Goal: Navigation & Orientation: Find specific page/section

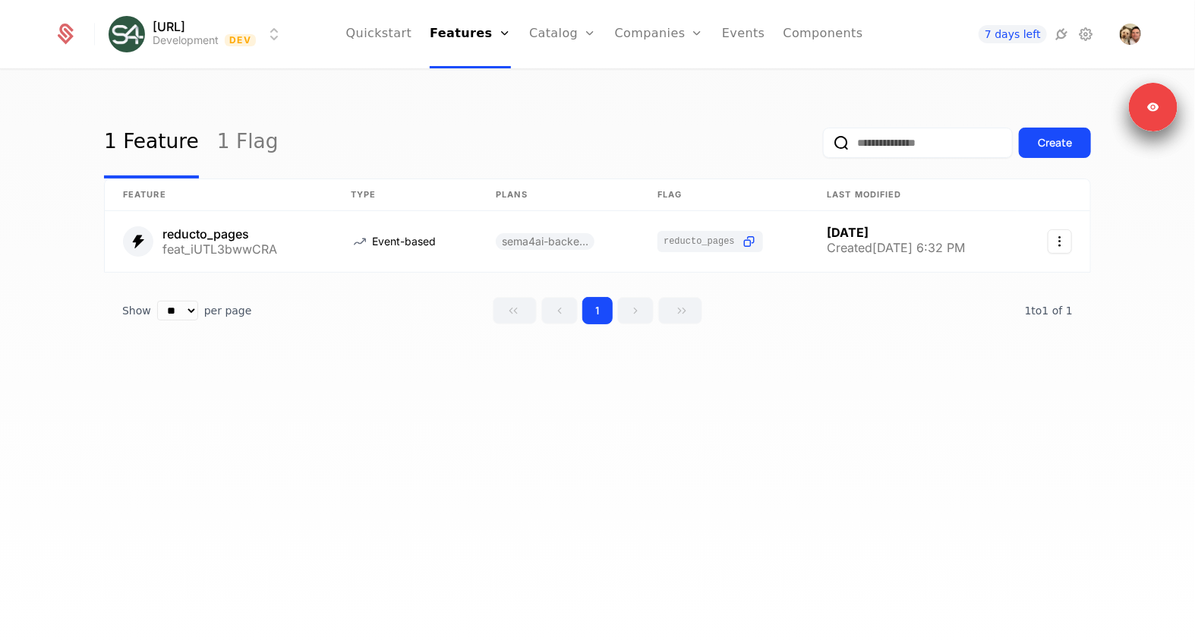
click at [579, 27] on link "Catalog" at bounding box center [563, 34] width 68 height 68
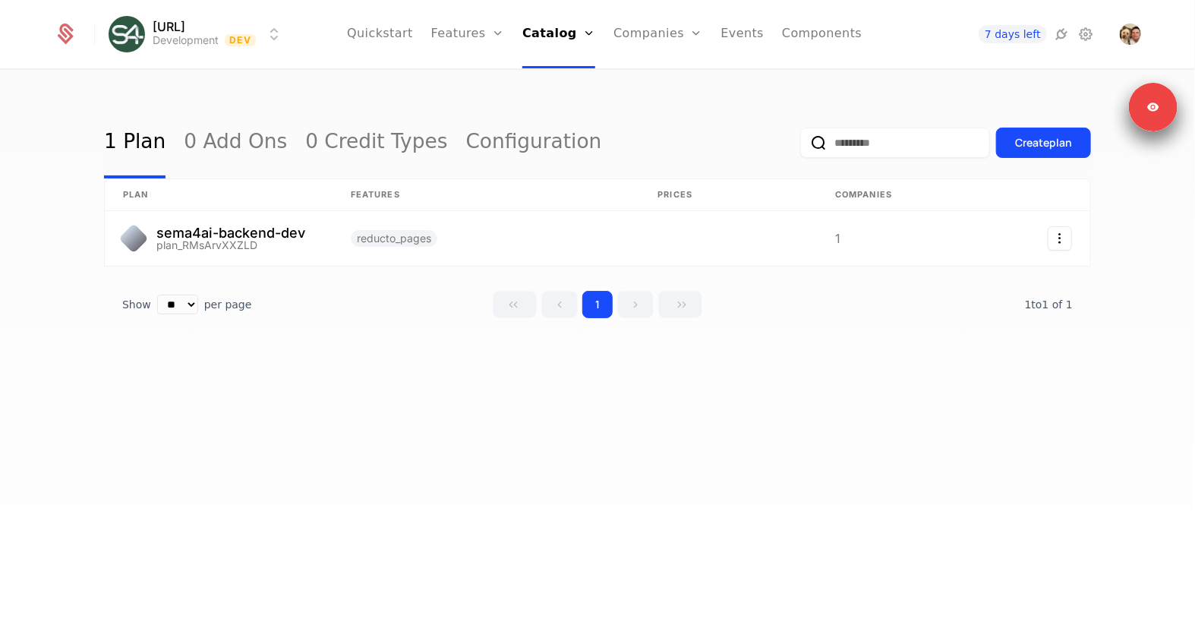
click at [625, 21] on link "Companies" at bounding box center [657, 34] width 89 height 68
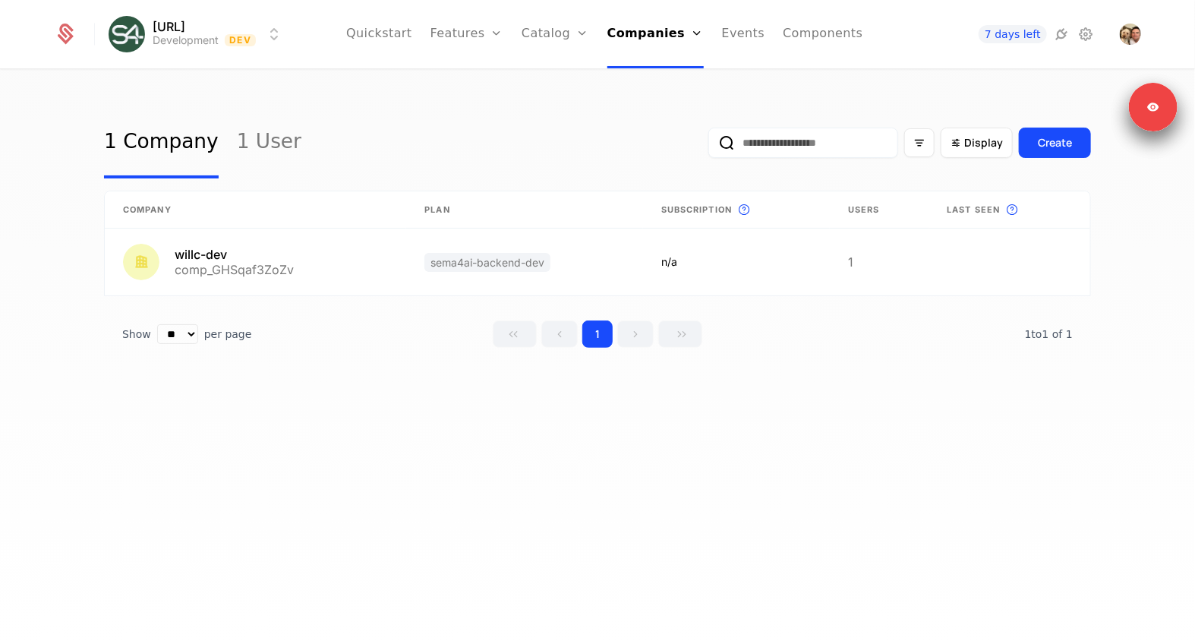
click at [517, 29] on ul "Quickstart Features Features Flags Catalog Plans Add Ons Credits Configuration …" at bounding box center [604, 34] width 516 height 68
click at [531, 31] on link "Catalog" at bounding box center [555, 34] width 68 height 68
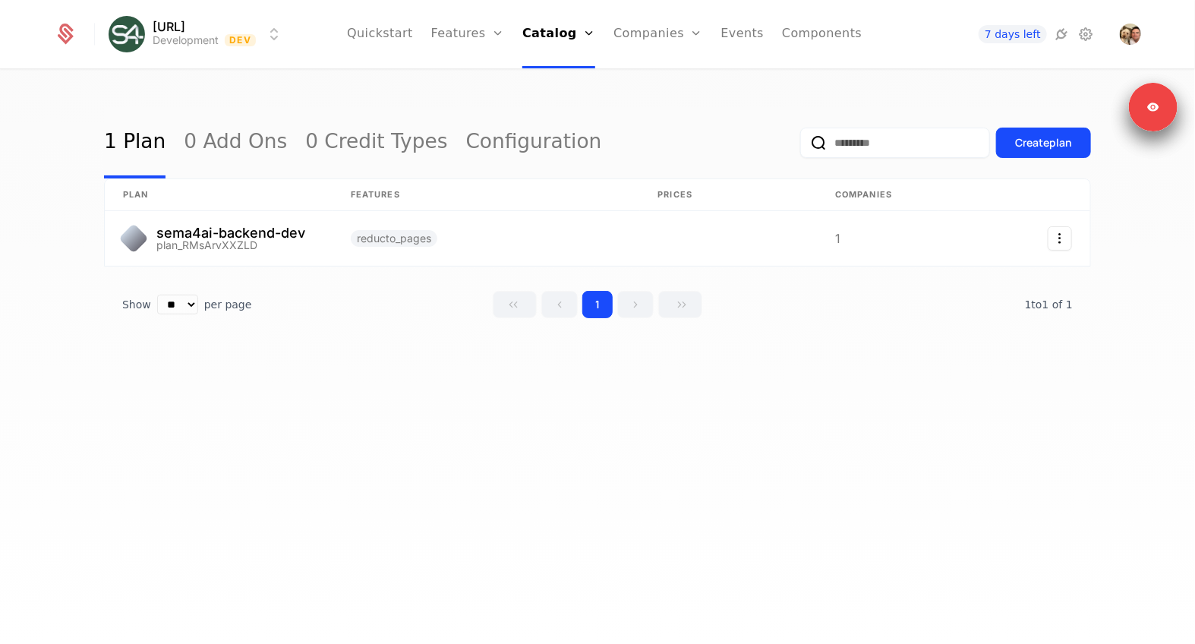
click at [473, 28] on link "Features" at bounding box center [467, 34] width 73 height 68
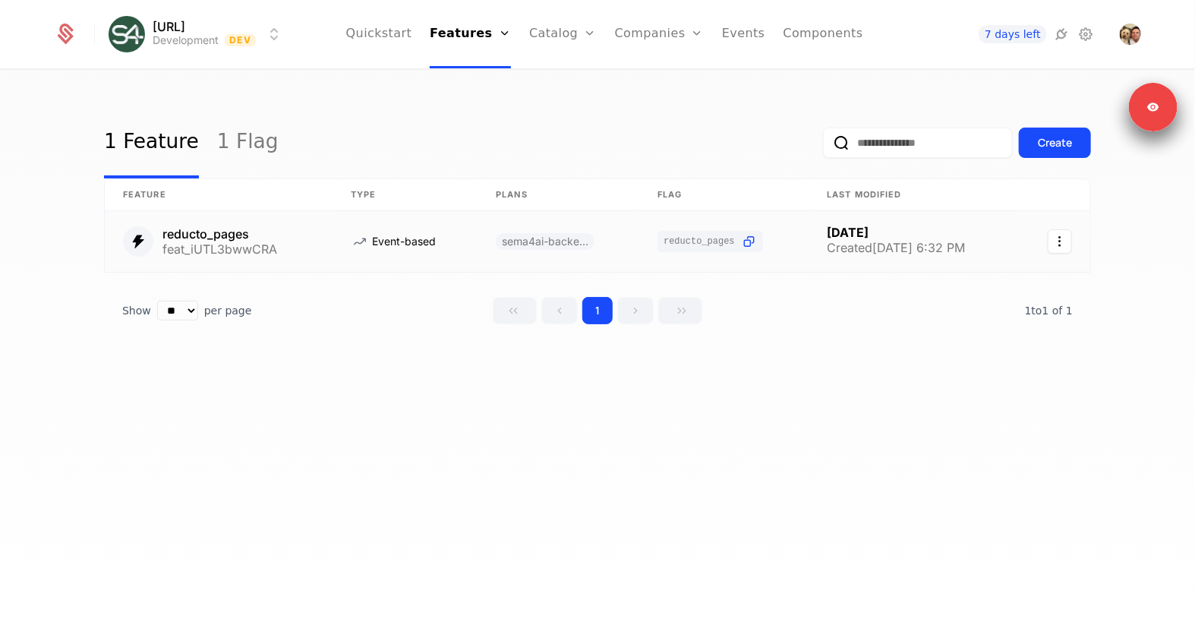
click at [808, 240] on link at bounding box center [912, 241] width 209 height 61
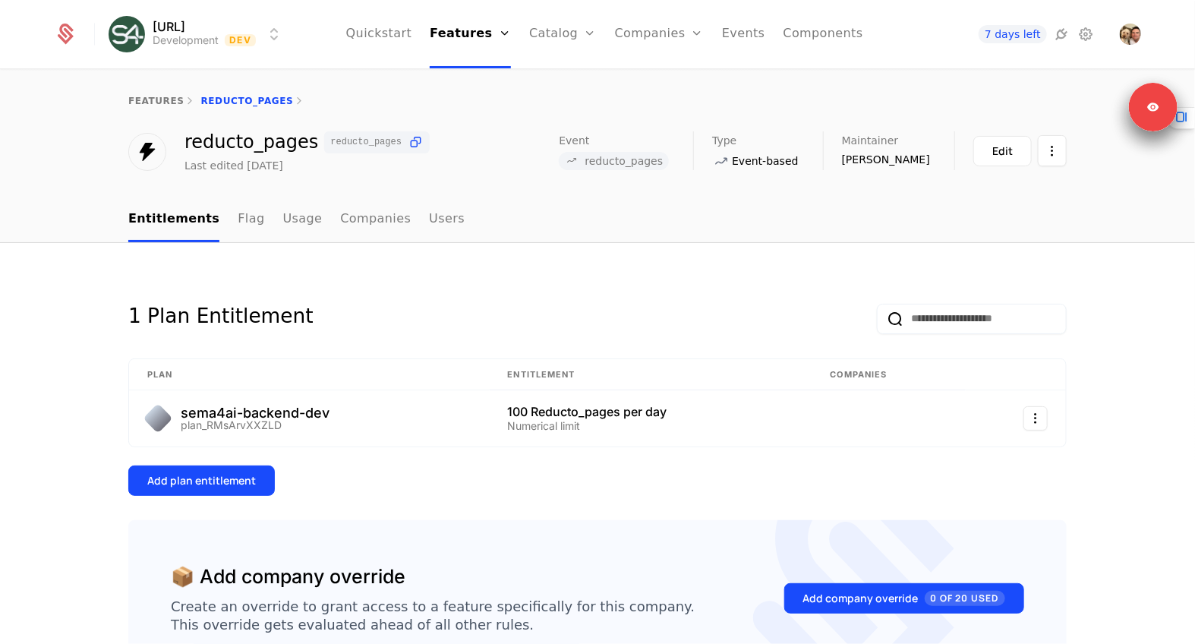
click at [291, 227] on link "Usage" at bounding box center [302, 219] width 39 height 45
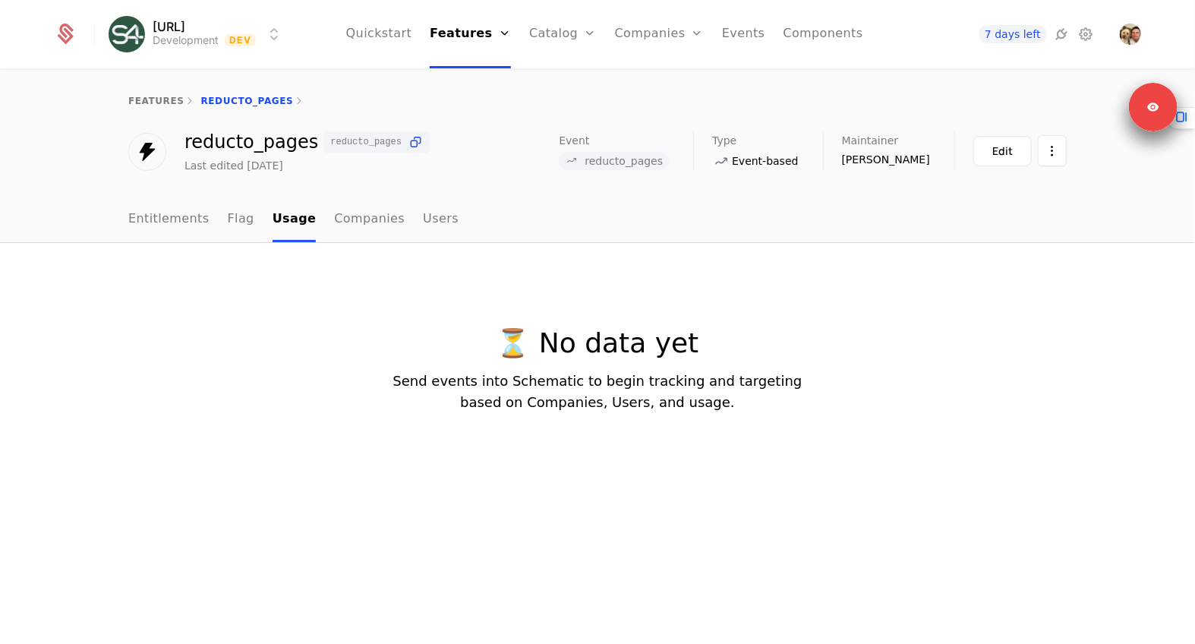
click at [197, 8] on div "[URL] Development Dev Quickstart Features Features Flags Catalog Plans Add Ons …" at bounding box center [597, 34] width 1087 height 68
click at [188, 36] on html "[URL] Development Dev Quickstart Features Features Flags Catalog Plans Add Ons …" at bounding box center [597, 322] width 1195 height 644
click at [534, 118] on html "[URL] Development Dev Quickstart Features Features Flags Catalog Plans Add Ons …" at bounding box center [597, 322] width 1195 height 644
click at [168, 224] on link "Entitlements" at bounding box center [168, 219] width 81 height 45
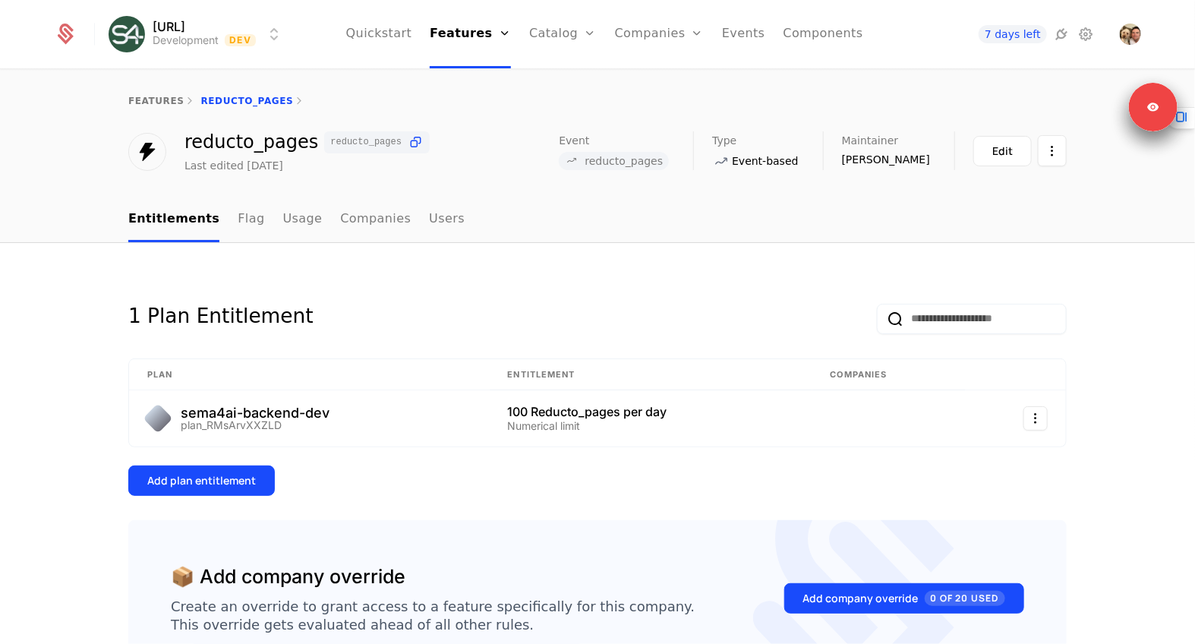
click at [658, 49] on link "Companies" at bounding box center [659, 34] width 89 height 68
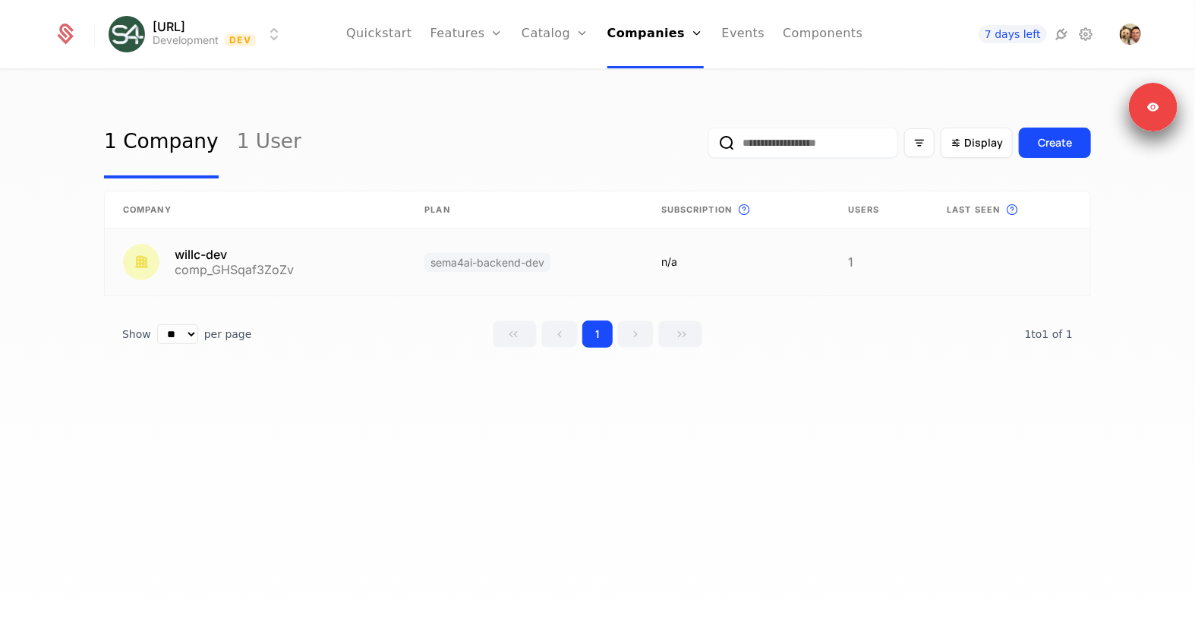
click at [320, 257] on link at bounding box center [255, 261] width 301 height 67
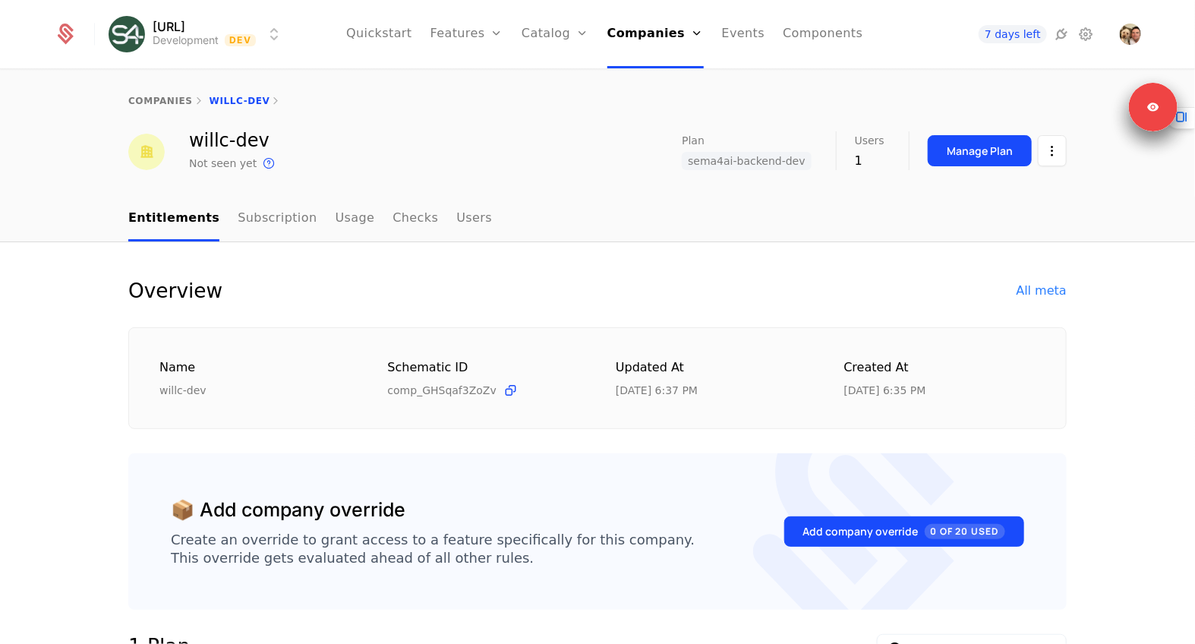
scroll to position [2, 0]
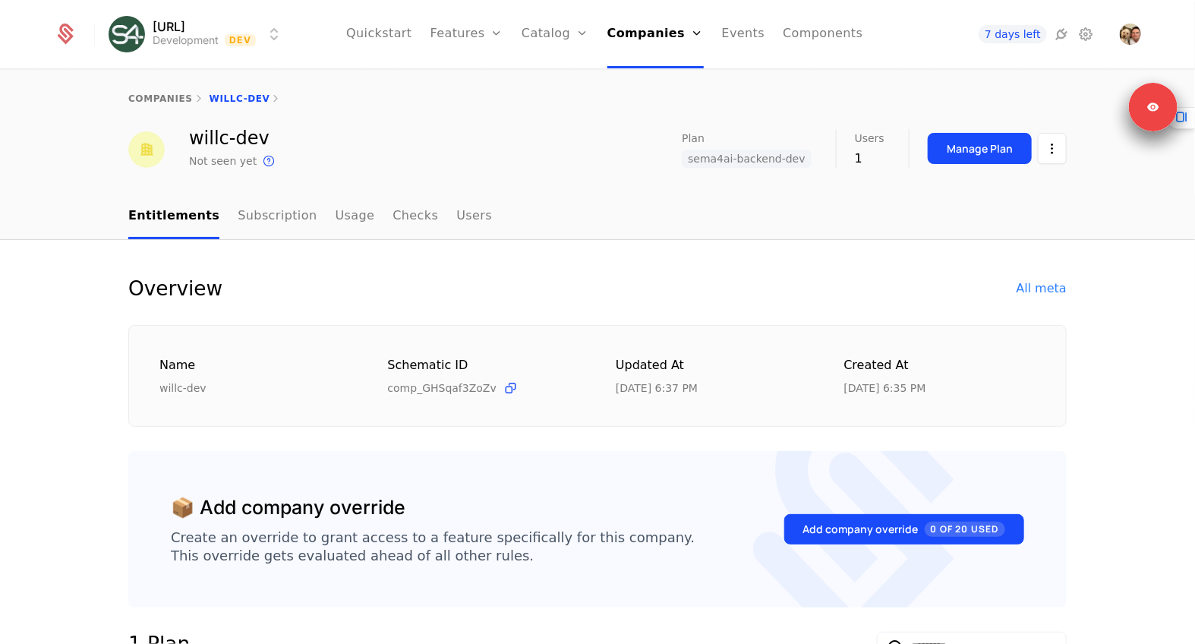
click at [1084, 39] on icon at bounding box center [1086, 34] width 18 height 18
